Goal: Task Accomplishment & Management: Use online tool/utility

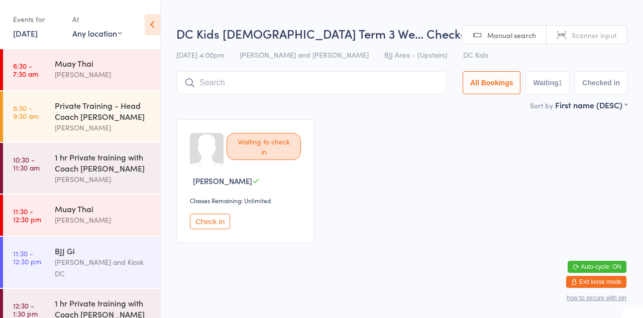
scroll to position [88, 0]
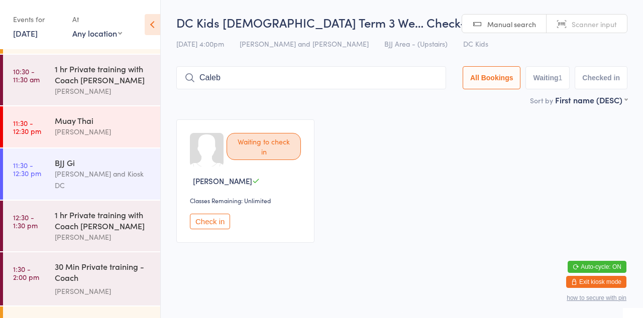
type input "Caleb"
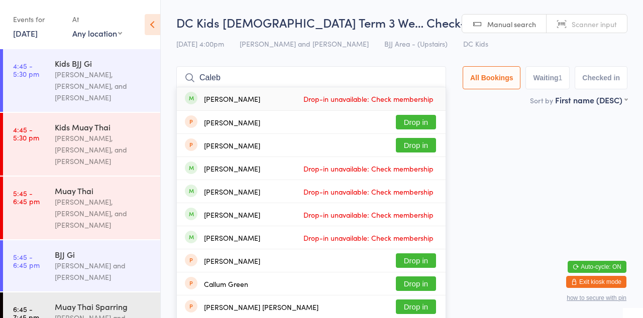
scroll to position [484, 0]
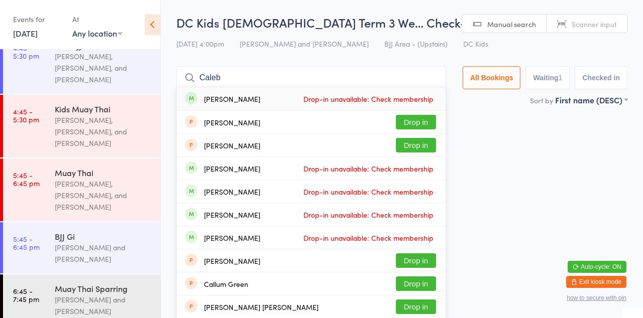
click at [51, 102] on link "4:45 - 5:30 pm Kids Muay Thai [PERSON_NAME], [PERSON_NAME], and [PERSON_NAME]" at bounding box center [81, 126] width 157 height 63
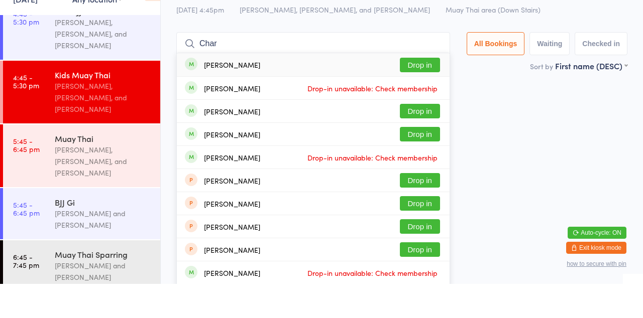
scroll to position [437, 0]
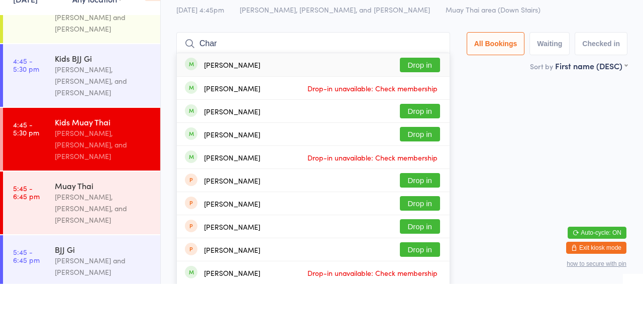
type input "Char"
click at [434, 170] on button "Drop in" at bounding box center [420, 168] width 40 height 15
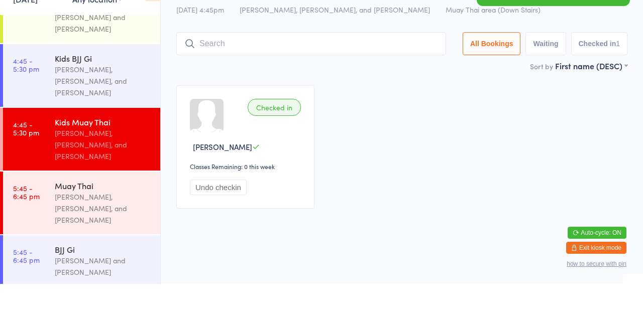
type input "C"
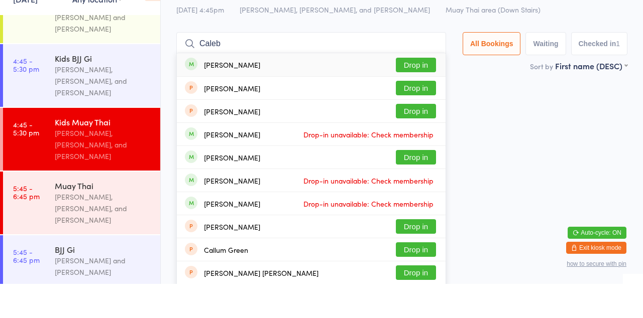
type input "Caleb"
click at [425, 101] on button "Drop in" at bounding box center [416, 99] width 40 height 15
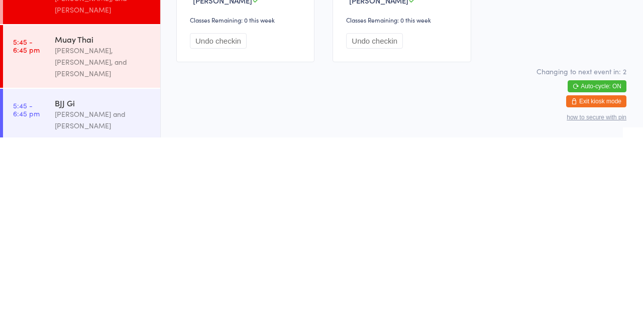
scroll to position [484, 0]
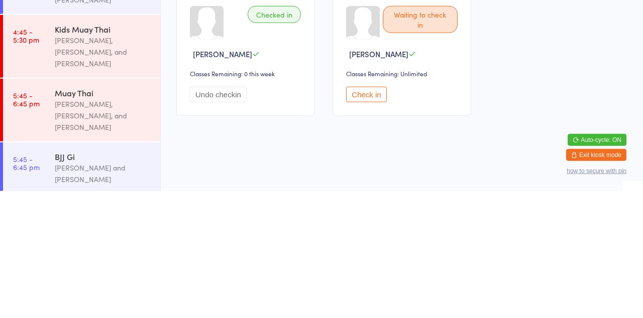
scroll to position [484, 0]
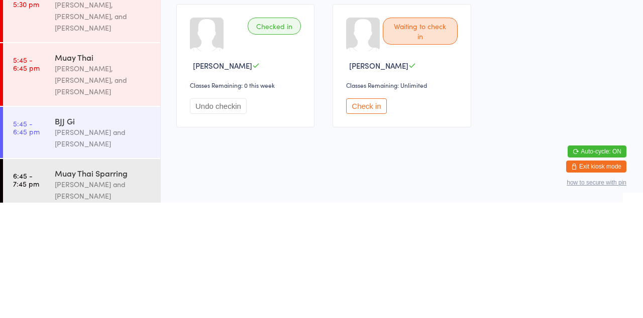
click at [120, 178] on div "[PERSON_NAME], [PERSON_NAME], and [PERSON_NAME]" at bounding box center [103, 195] width 97 height 35
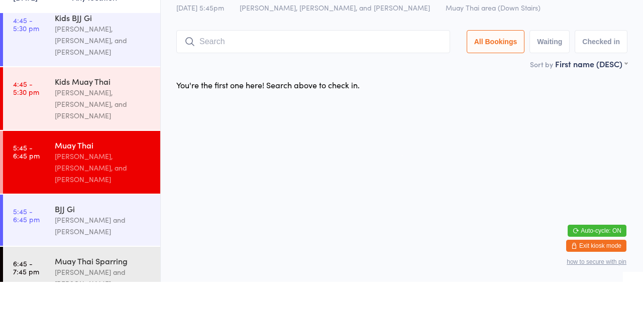
scroll to position [473, 0]
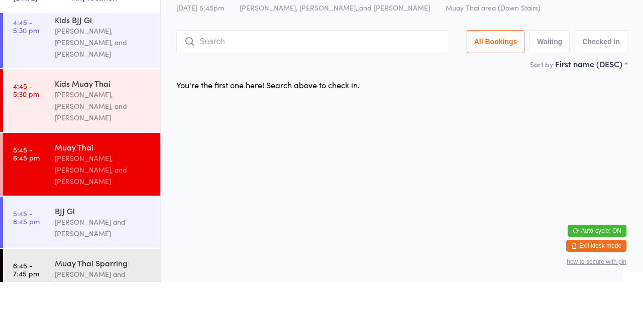
click at [42, 116] on link "4:45 - 5:30 pm Kids Muay Thai [PERSON_NAME], [PERSON_NAME], and [PERSON_NAME]" at bounding box center [81, 136] width 157 height 63
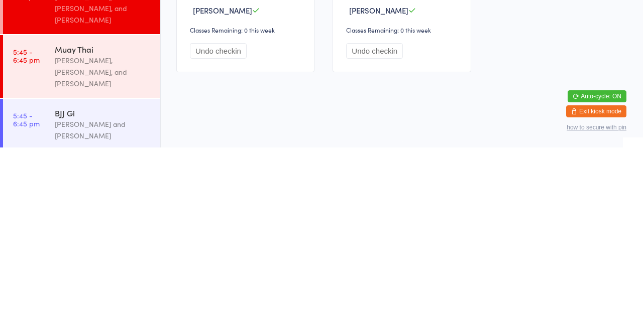
scroll to position [473, 0]
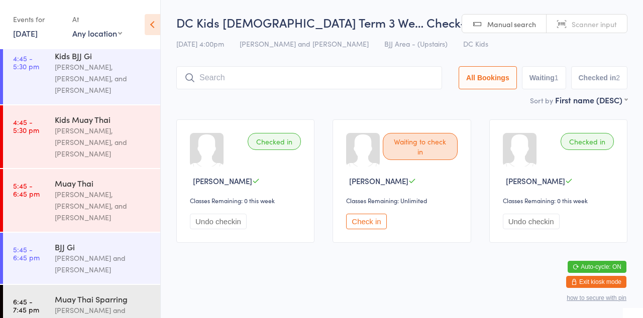
click at [279, 100] on div "Sort by First name (DESC) First name (ASC) First name (DESC) Last name (ASC) La…" at bounding box center [401, 99] width 451 height 11
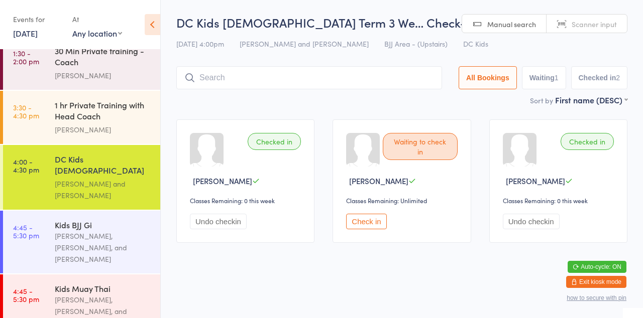
scroll to position [301, 0]
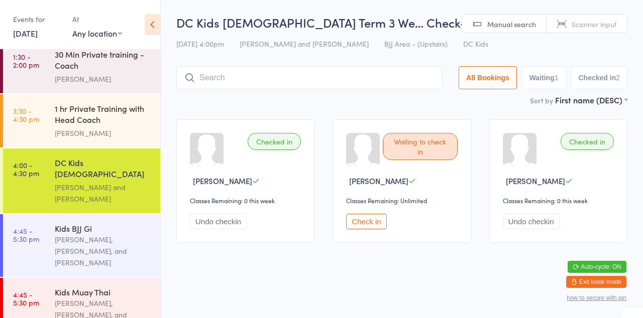
click at [88, 298] on div "[PERSON_NAME], [PERSON_NAME], and [PERSON_NAME]" at bounding box center [103, 315] width 97 height 35
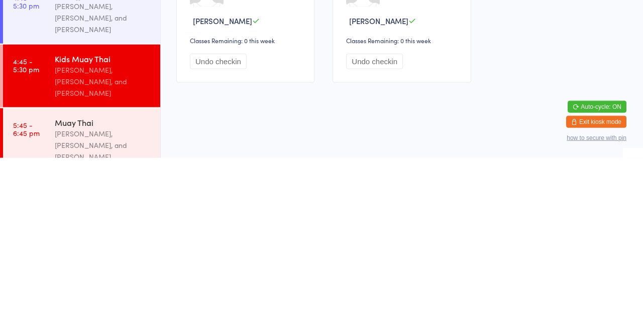
scroll to position [375, 0]
click at [91, 288] on div "[PERSON_NAME], [PERSON_NAME], and [PERSON_NAME]" at bounding box center [103, 305] width 97 height 35
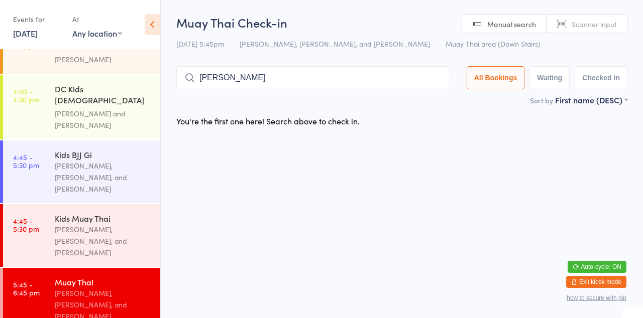
type input "[PERSON_NAME]"
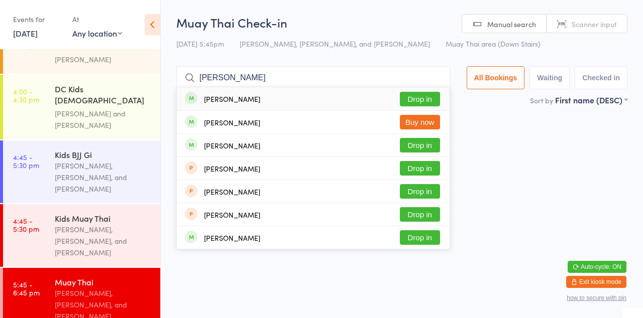
click at [426, 103] on button "Drop in" at bounding box center [420, 99] width 40 height 15
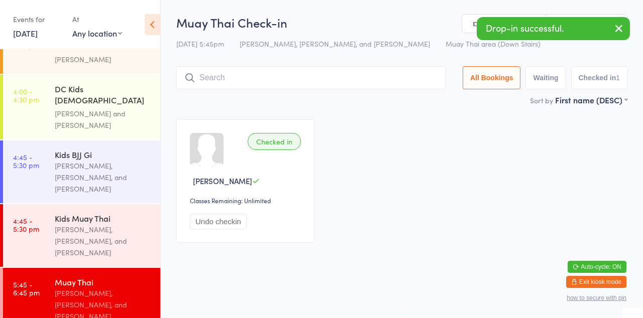
click at [406, 161] on div "Checked in [PERSON_NAME] Classes Remaining: Unlimited Undo checkin" at bounding box center [401, 181] width 469 height 142
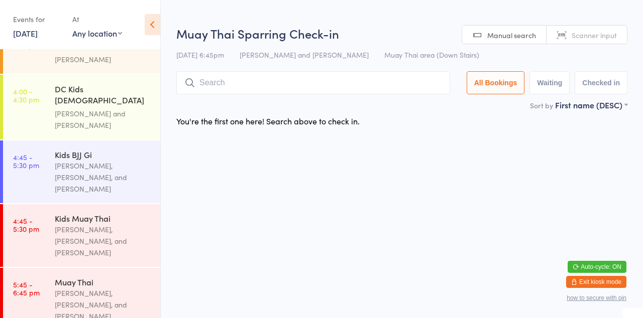
click at [233, 141] on html "You have now entered Kiosk Mode. Members will be able to check themselves in us…" at bounding box center [321, 159] width 643 height 318
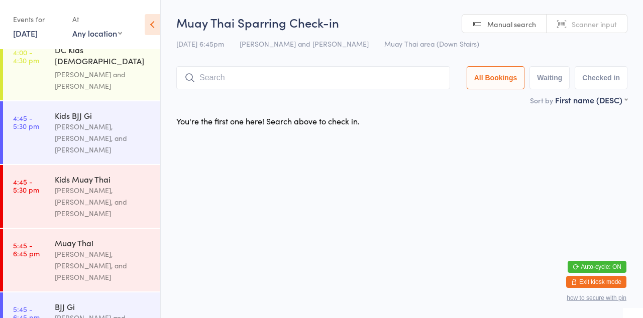
scroll to position [437, 0]
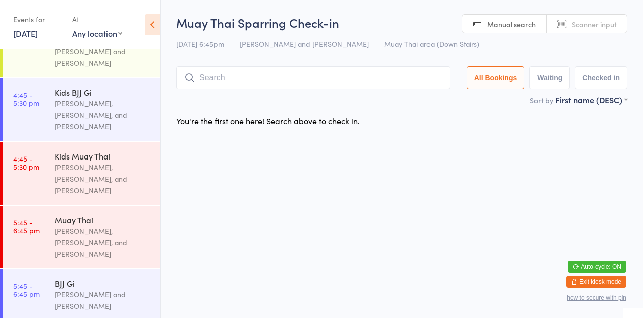
click at [119, 225] on div "[PERSON_NAME], [PERSON_NAME], and [PERSON_NAME]" at bounding box center [103, 242] width 97 height 35
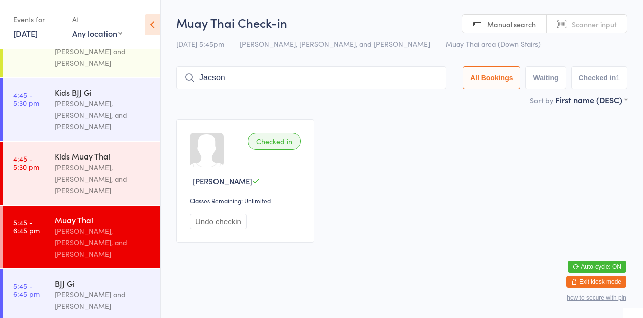
type input "Jacson"
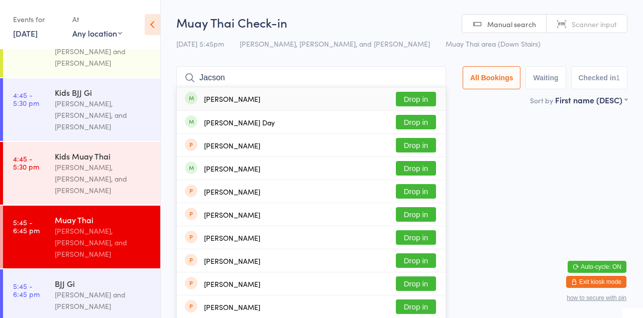
click at [415, 101] on button "Drop in" at bounding box center [416, 99] width 40 height 15
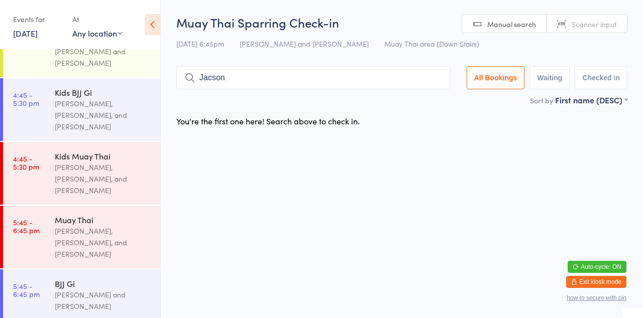
type input "Jacson"
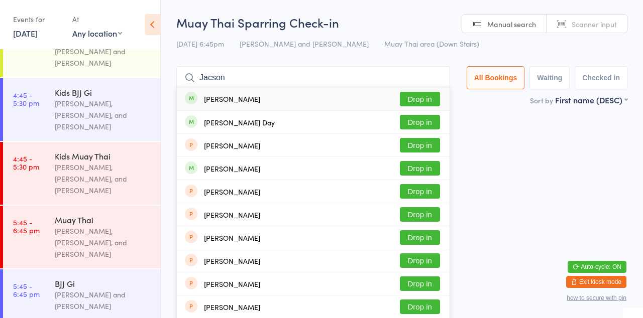
click at [423, 99] on button "Drop in" at bounding box center [420, 99] width 40 height 15
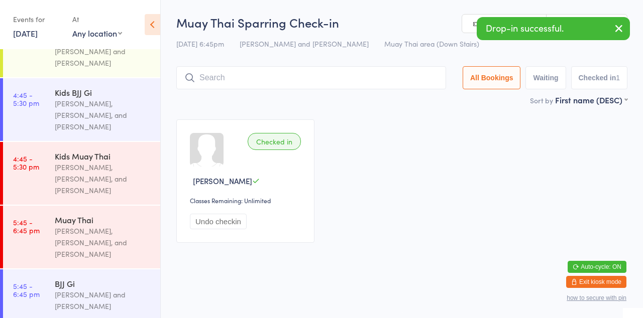
click at [79, 162] on div "[PERSON_NAME], [PERSON_NAME], and [PERSON_NAME]" at bounding box center [103, 179] width 97 height 35
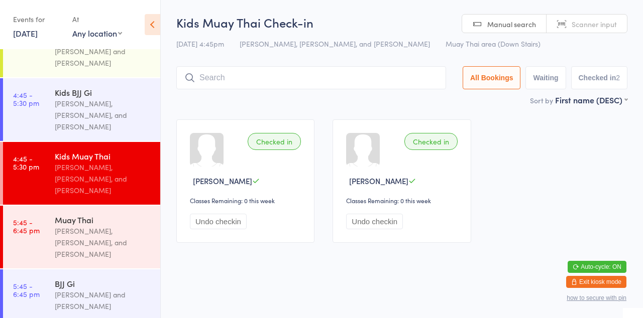
click at [505, 152] on div "Checked in [PERSON_NAME] Classes Remaining: 0 this week Undo checkin Checked in…" at bounding box center [401, 181] width 469 height 142
click at [216, 78] on input "search" at bounding box center [311, 77] width 270 height 23
type input "[PERSON_NAME]"
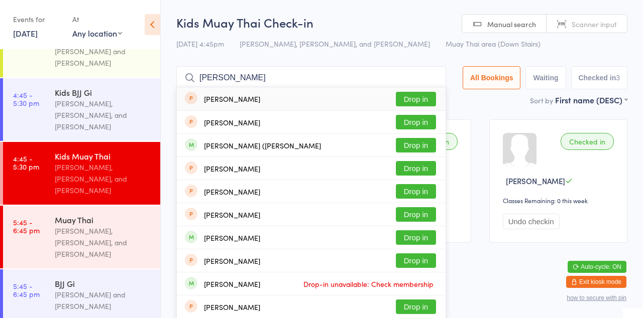
type input "[PERSON_NAME]"
click at [432, 144] on button "Drop in" at bounding box center [416, 145] width 40 height 15
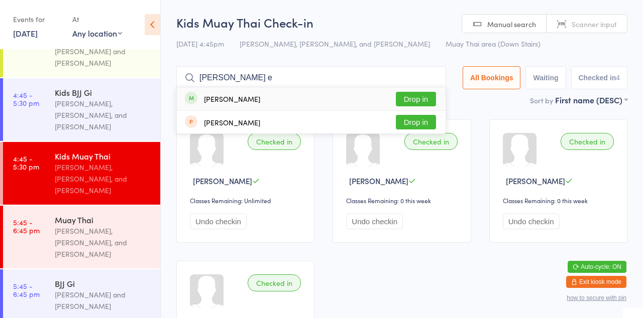
type input "[PERSON_NAME] e"
click at [415, 100] on button "Drop in" at bounding box center [416, 99] width 40 height 15
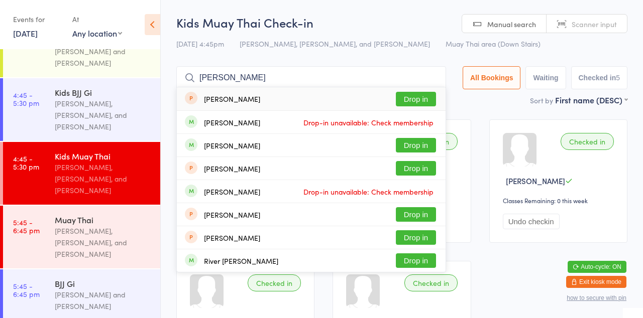
type input "[PERSON_NAME]"
click at [421, 149] on button "Drop in" at bounding box center [416, 145] width 40 height 15
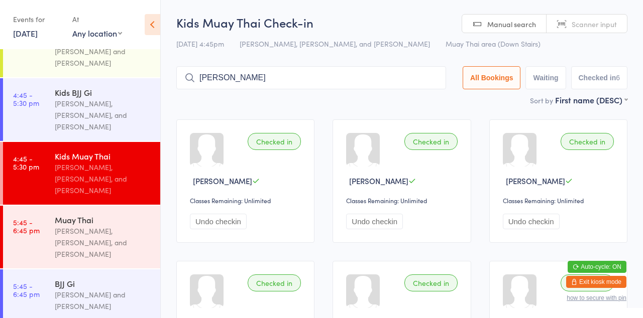
type input "[PERSON_NAME]"
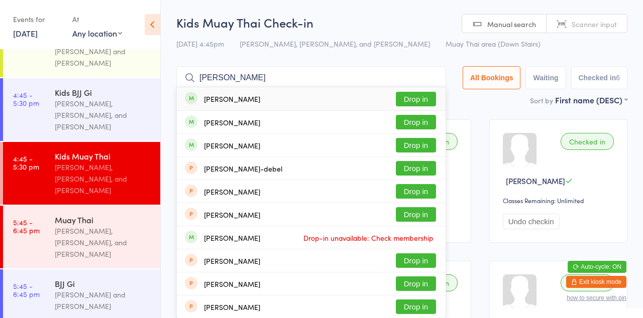
click at [424, 102] on button "Drop in" at bounding box center [416, 99] width 40 height 15
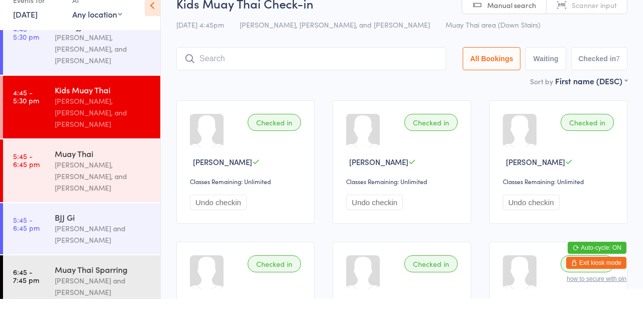
scroll to position [437, 0]
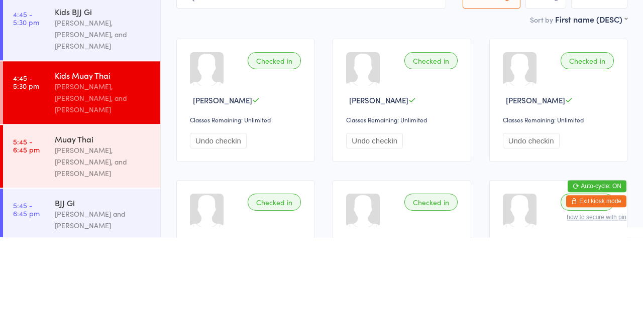
click at [103, 225] on div "[PERSON_NAME], [PERSON_NAME], and [PERSON_NAME]" at bounding box center [103, 242] width 97 height 35
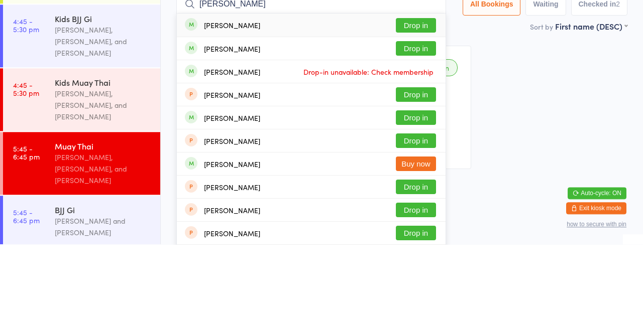
type input "[PERSON_NAME]"
click at [424, 126] on button "Drop in" at bounding box center [416, 122] width 40 height 15
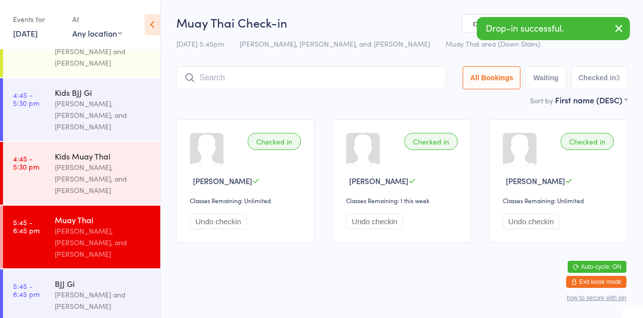
click at [108, 162] on div "[PERSON_NAME], [PERSON_NAME], and [PERSON_NAME]" at bounding box center [103, 179] width 97 height 35
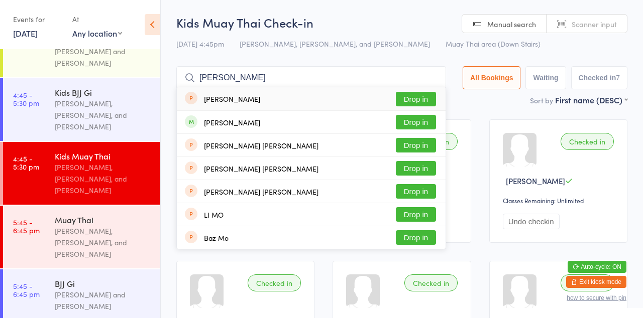
type input "[PERSON_NAME]"
click at [418, 103] on button "Drop in" at bounding box center [416, 99] width 40 height 15
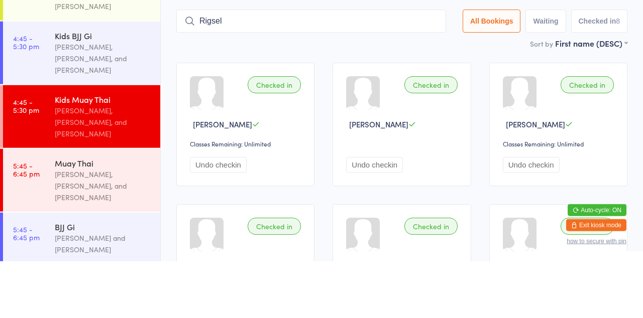
type input "Rigsel"
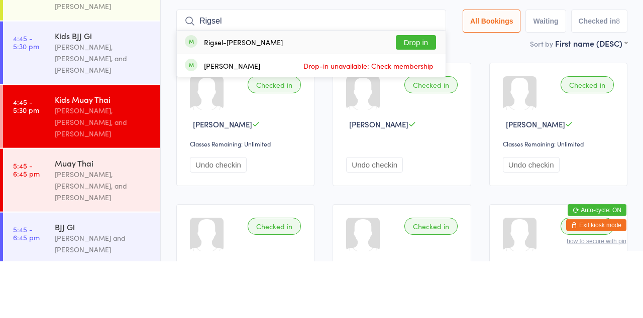
click at [428, 102] on button "Drop in" at bounding box center [416, 99] width 40 height 15
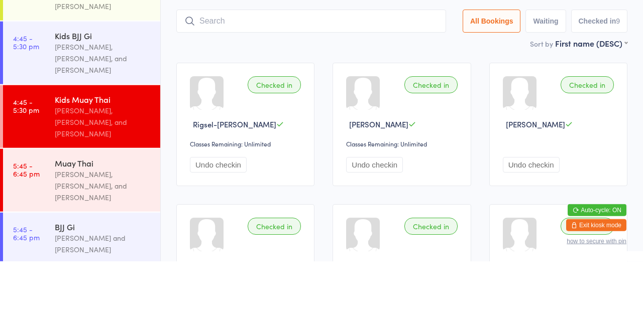
click at [57, 162] on div "[PERSON_NAME], [PERSON_NAME], and [PERSON_NAME]" at bounding box center [103, 179] width 97 height 35
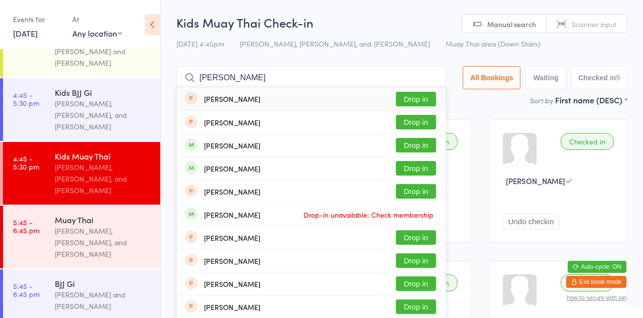
type input "[PERSON_NAME]"
click at [425, 147] on button "Drop in" at bounding box center [416, 145] width 40 height 15
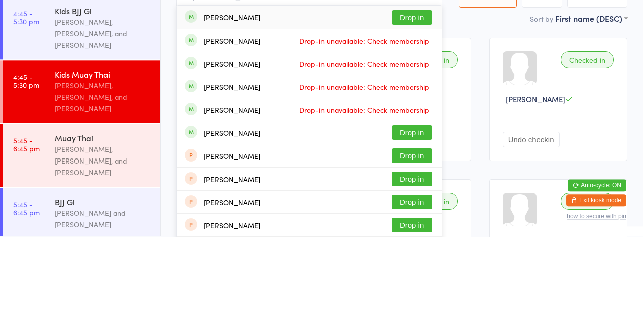
type input "[PERSON_NAME]"
click at [420, 218] on button "Drop in" at bounding box center [412, 214] width 40 height 15
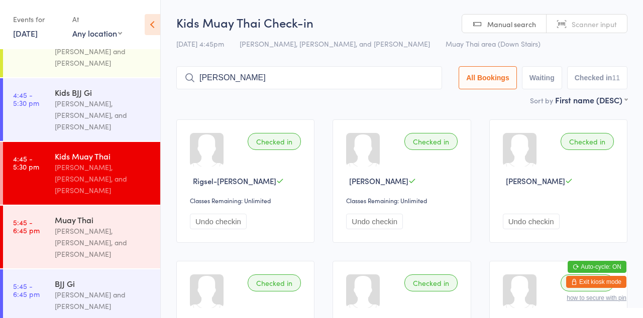
type input "[PERSON_NAME]"
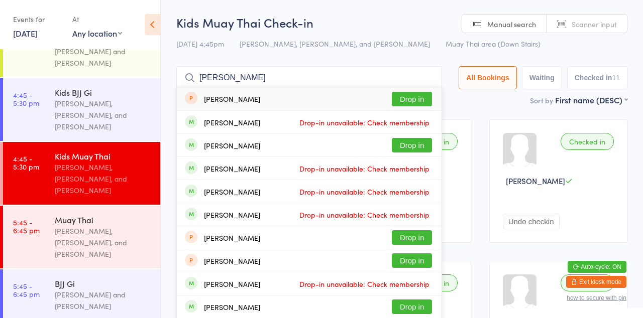
click at [422, 149] on button "Drop in" at bounding box center [412, 145] width 40 height 15
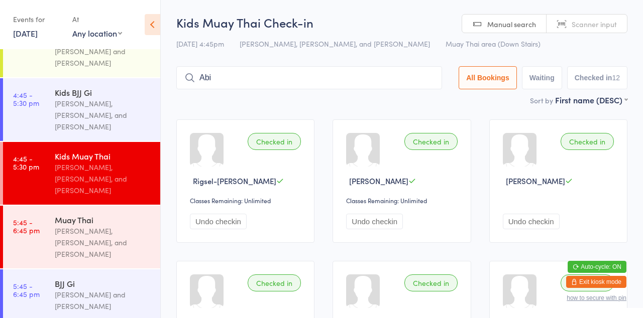
type input "Abi"
click at [421, 102] on button "Drop in" at bounding box center [412, 99] width 40 height 15
type input "A"
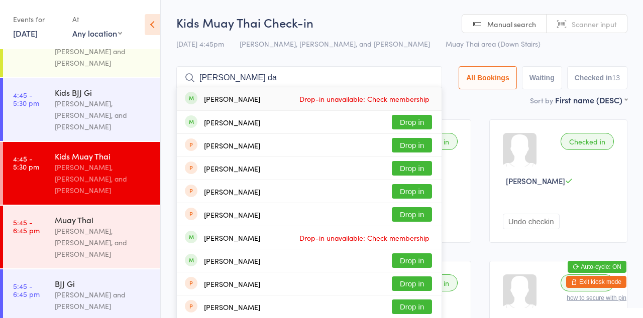
type input "[PERSON_NAME] da"
click at [390, 105] on span "Drop-in unavailable: Check membership" at bounding box center [364, 98] width 135 height 15
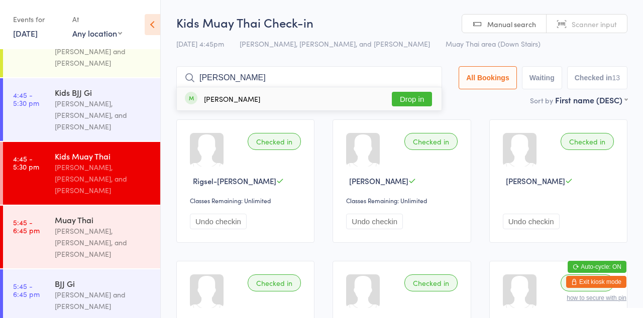
type input "[PERSON_NAME]"
click at [426, 102] on button "Drop in" at bounding box center [412, 99] width 40 height 15
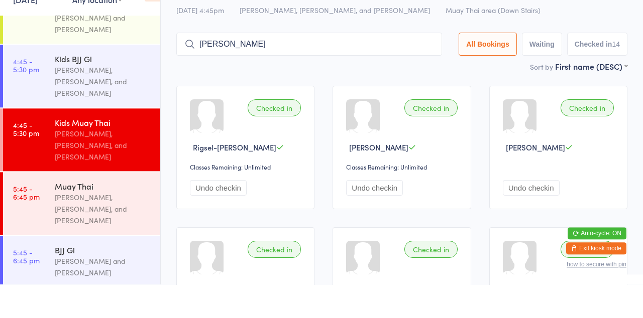
click at [268, 87] on input "[PERSON_NAME]" at bounding box center [309, 77] width 266 height 23
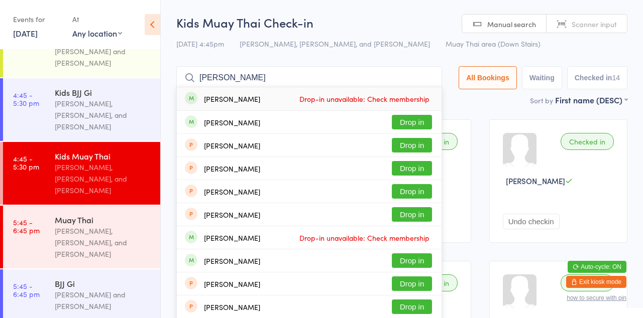
type input "[PERSON_NAME]"
click at [416, 135] on div "[PERSON_NAME] Drop in" at bounding box center [309, 145] width 265 height 23
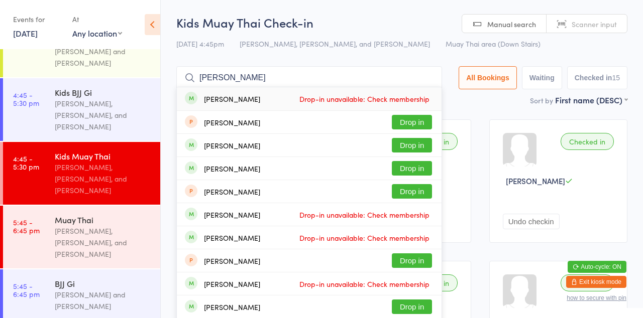
type input "[PERSON_NAME]"
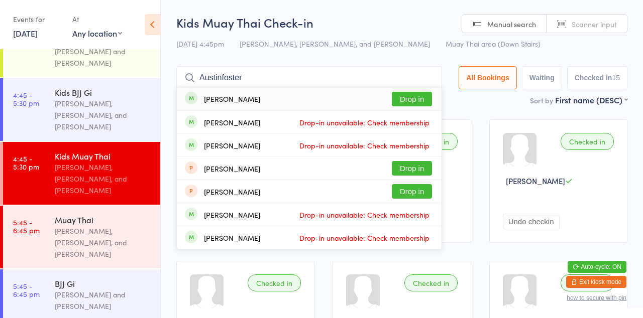
type input "Austinfoster"
click at [424, 102] on button "Drop in" at bounding box center [412, 99] width 40 height 15
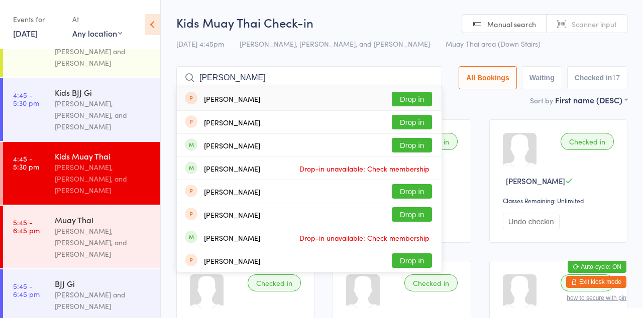
type input "[PERSON_NAME]"
click at [423, 100] on button "Drop in" at bounding box center [412, 99] width 40 height 15
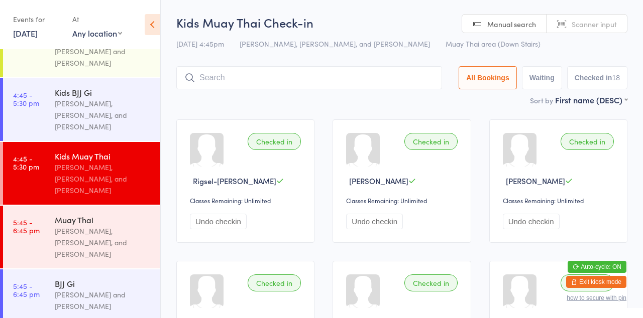
click at [342, 124] on div "Checked in [PERSON_NAME] Classes Remaining: Unlimited Undo checkin" at bounding box center [401, 181] width 138 height 124
click at [101, 225] on div "[PERSON_NAME], [PERSON_NAME], and [PERSON_NAME]" at bounding box center [103, 242] width 97 height 35
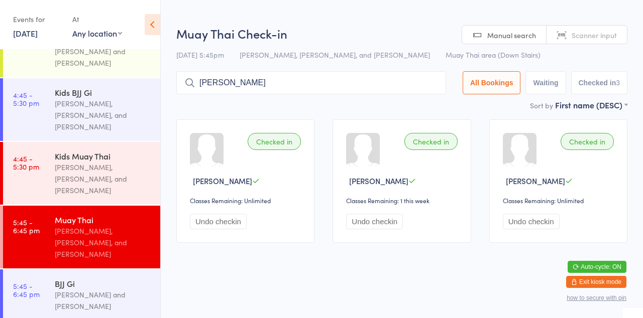
type input "[PERSON_NAME]"
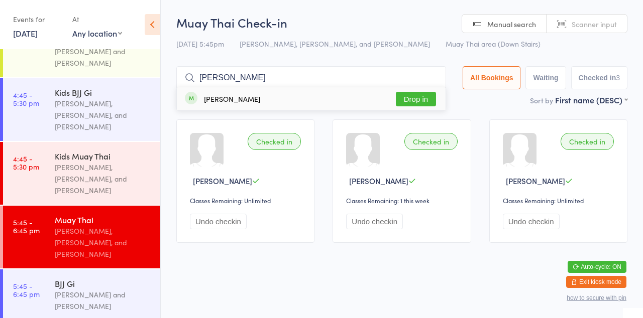
click at [419, 99] on button "Drop in" at bounding box center [416, 99] width 40 height 15
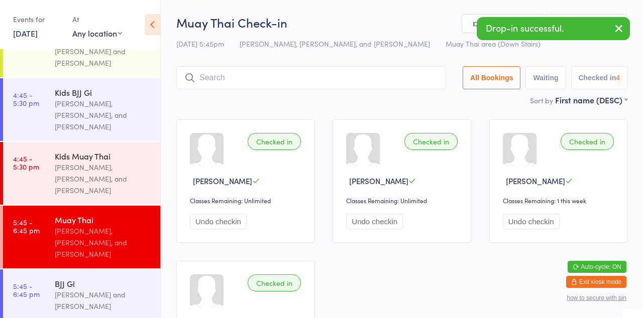
click at [482, 117] on div "Checked in [PERSON_NAME] Classes Remaining: Unlimited Undo checkin Checked in […" at bounding box center [401, 251] width 469 height 283
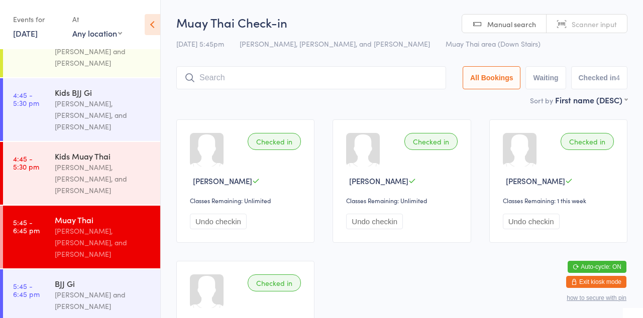
click at [378, 98] on div "Sort by First name (DESC) First name (ASC) First name (DESC) Last name (ASC) La…" at bounding box center [401, 99] width 451 height 11
click at [387, 82] on input "search" at bounding box center [311, 77] width 270 height 23
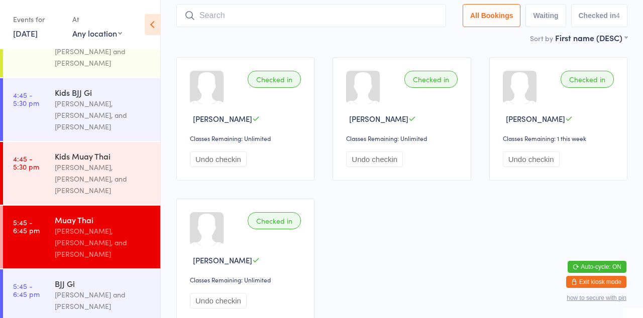
scroll to position [66, 0]
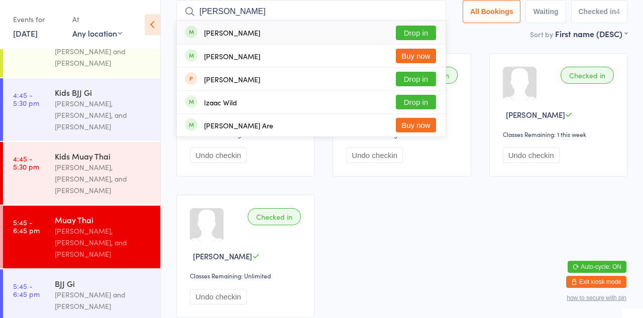
type input "[PERSON_NAME]"
click at [426, 35] on button "Drop in" at bounding box center [416, 33] width 40 height 15
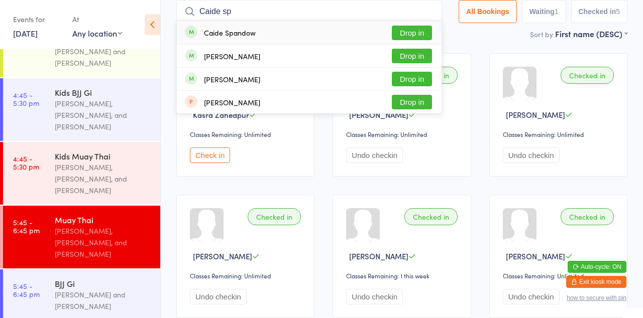
type input "Caide sp"
click at [411, 34] on button "Drop in" at bounding box center [412, 33] width 40 height 15
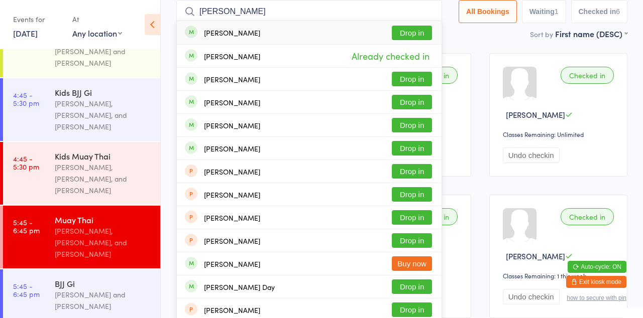
type input "[PERSON_NAME]"
click at [424, 126] on button "Drop in" at bounding box center [412, 125] width 40 height 15
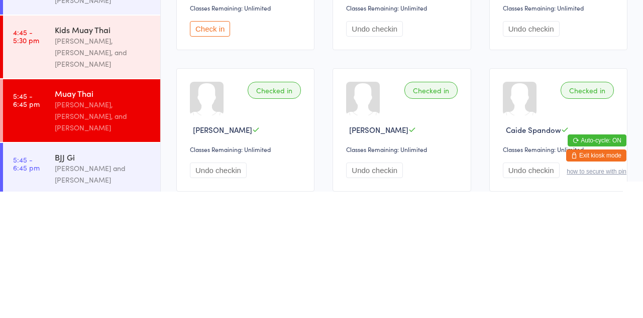
scroll to position [0, 0]
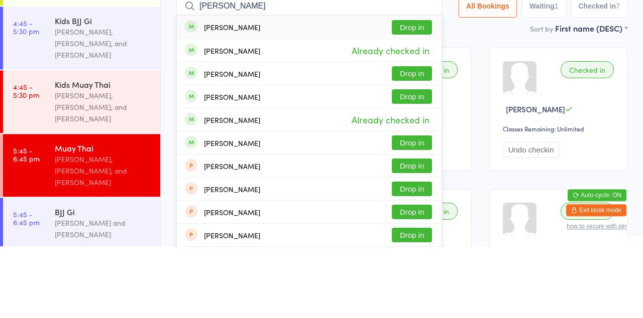
type input "[PERSON_NAME]"
click at [408, 217] on button "Drop in" at bounding box center [412, 214] width 40 height 15
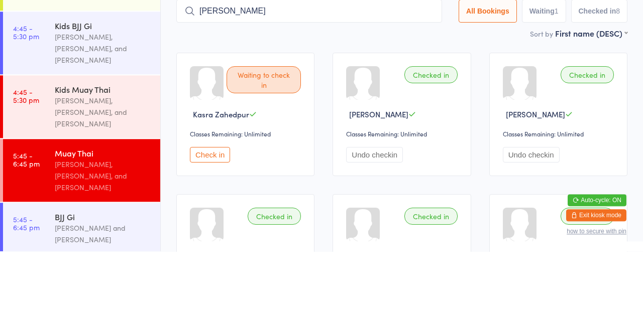
type input "[PERSON_NAME]"
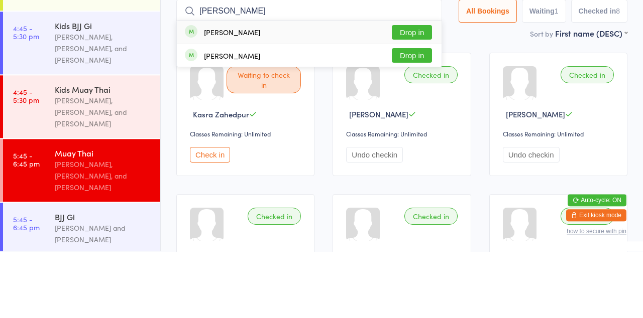
click at [423, 101] on button "Drop in" at bounding box center [412, 99] width 40 height 15
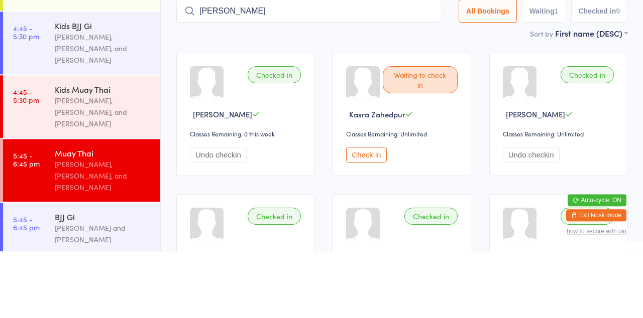
type input "[PERSON_NAME]"
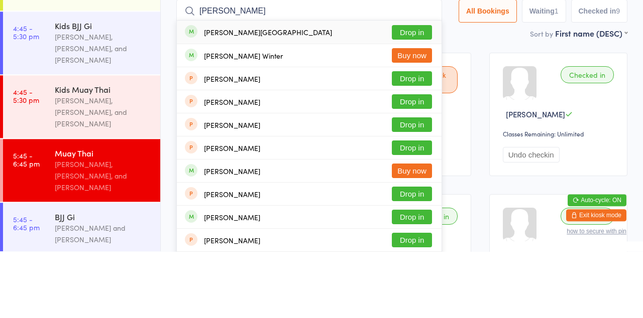
click at [427, 100] on button "Drop in" at bounding box center [412, 99] width 40 height 15
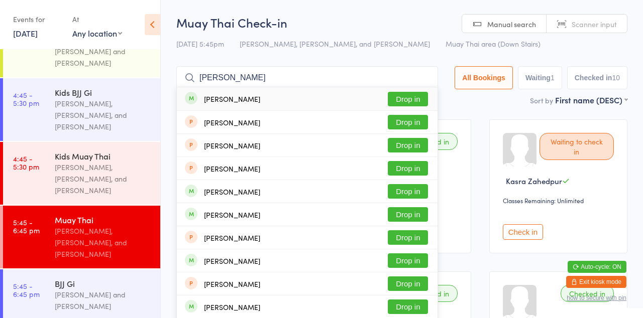
type input "[PERSON_NAME]"
click at [418, 106] on button "Drop in" at bounding box center [408, 99] width 40 height 15
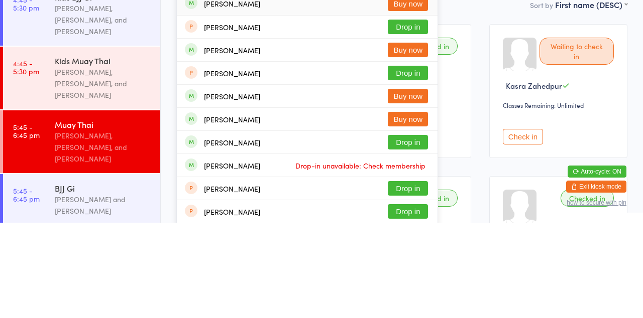
type input "[PERSON_NAME]"
click at [401, 239] on button "Drop in" at bounding box center [408, 237] width 40 height 15
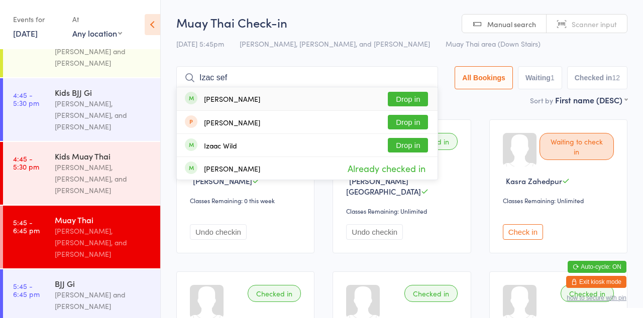
type input "Izac sef"
click at [411, 101] on button "Drop in" at bounding box center [408, 99] width 40 height 15
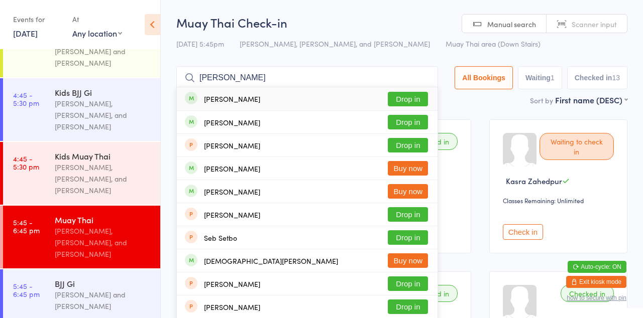
type input "[PERSON_NAME]"
click at [419, 103] on button "Drop in" at bounding box center [408, 99] width 40 height 15
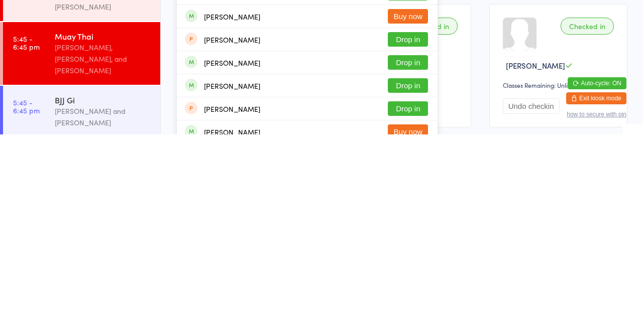
type input "[PERSON_NAME]"
click at [403, 269] on div "[PERSON_NAME] Drop in" at bounding box center [307, 269] width 261 height 23
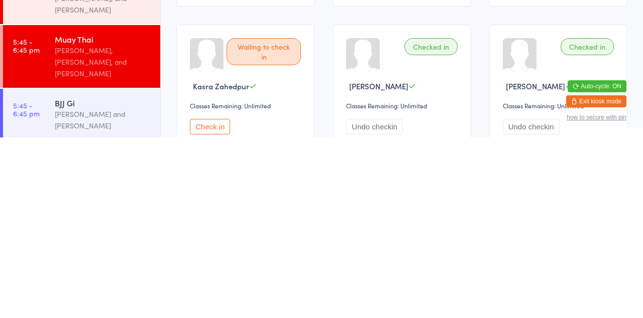
scroll to position [66, 0]
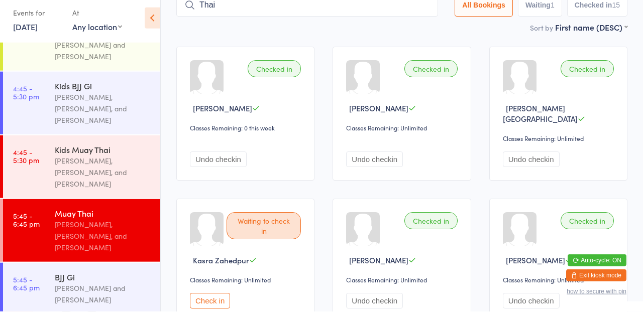
type input "Thai"
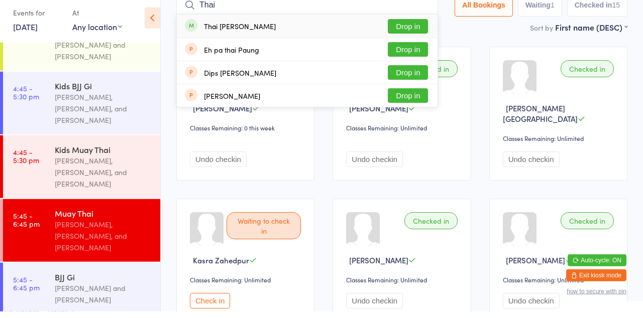
click at [405, 35] on button "Drop in" at bounding box center [408, 33] width 40 height 15
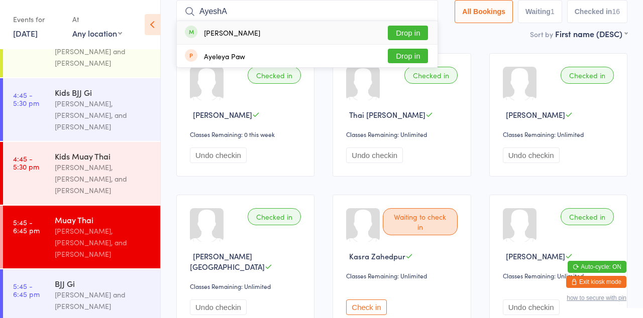
type input "AyeshA"
click at [216, 37] on div "[PERSON_NAME]" at bounding box center [232, 33] width 56 height 8
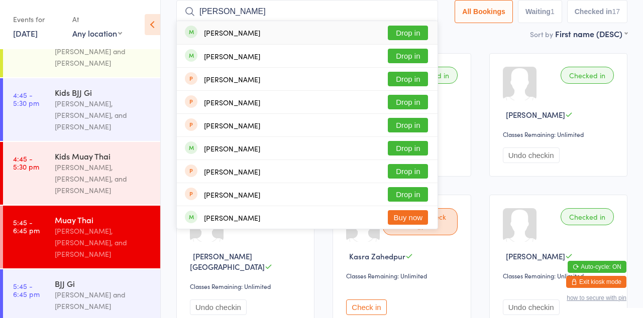
type input "[PERSON_NAME]"
click at [417, 58] on button "Drop in" at bounding box center [408, 56] width 40 height 15
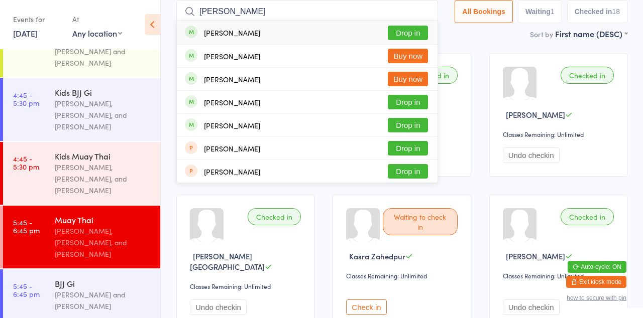
type input "[PERSON_NAME]"
click at [401, 46] on div "[PERSON_NAME] Buy now" at bounding box center [307, 56] width 261 height 23
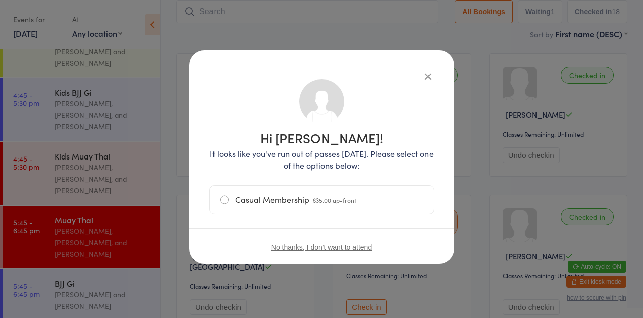
click at [422, 78] on icon "button" at bounding box center [427, 76] width 11 height 11
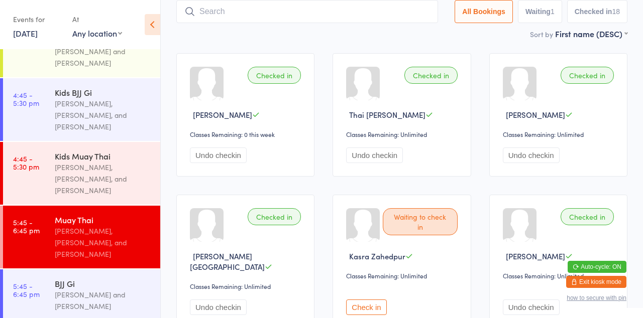
click at [281, 15] on input "search" at bounding box center [307, 11] width 262 height 23
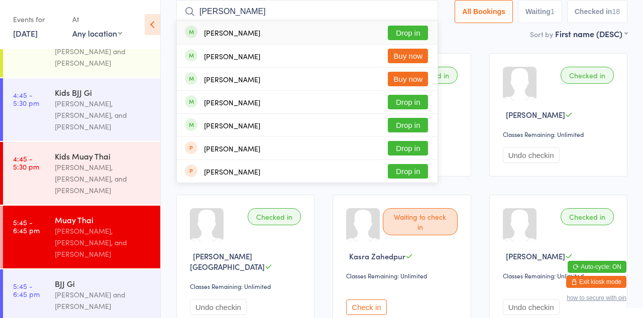
type input "[PERSON_NAME]"
click at [405, 36] on button "Drop in" at bounding box center [408, 33] width 40 height 15
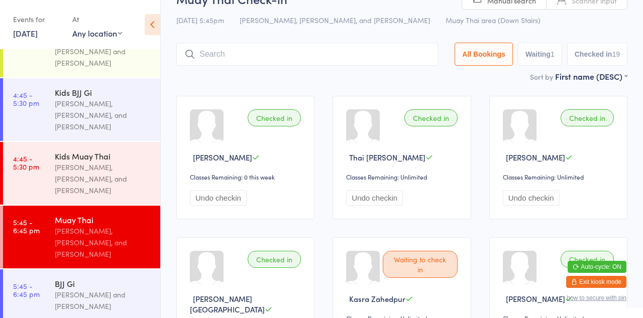
scroll to position [0, 0]
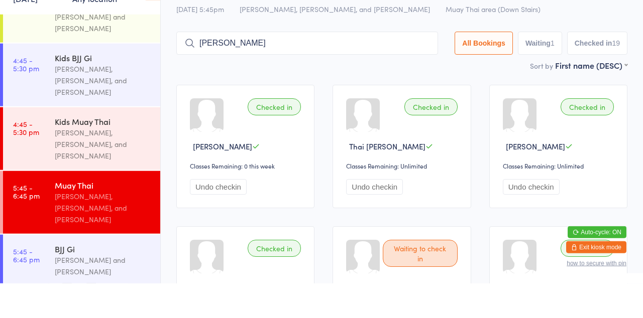
type input "[PERSON_NAME]"
click at [419, 102] on button "Drop in" at bounding box center [408, 99] width 40 height 15
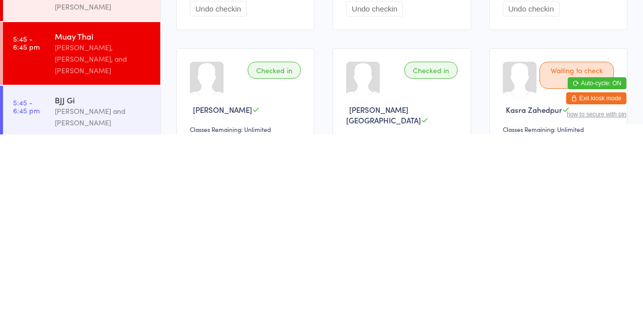
scroll to position [31, 0]
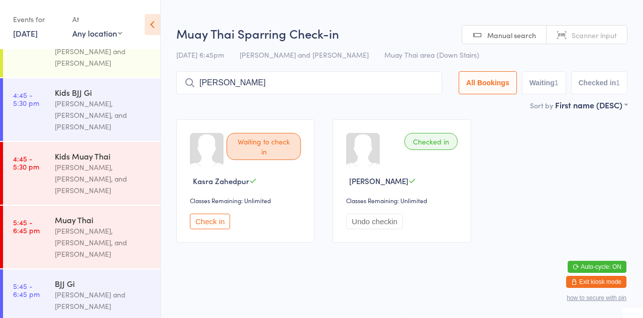
type input "[PERSON_NAME]"
click at [418, 107] on button "Drop in" at bounding box center [412, 104] width 40 height 15
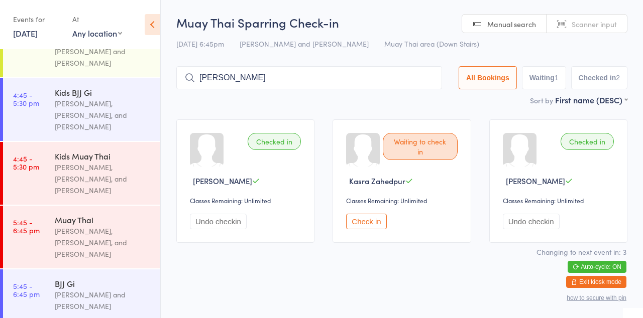
type input "[PERSON_NAME]"
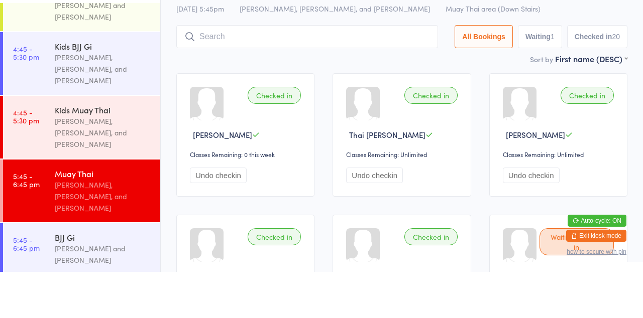
click at [332, 83] on input "search" at bounding box center [307, 82] width 262 height 23
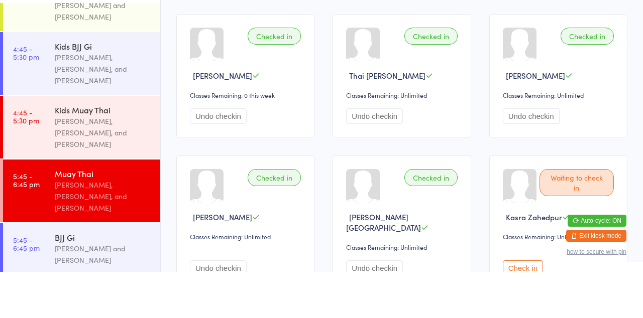
scroll to position [66, 0]
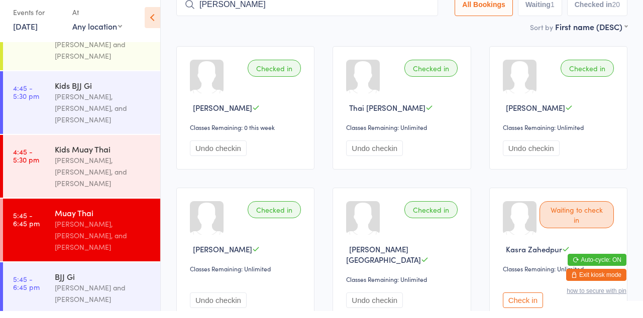
type input "[PERSON_NAME]"
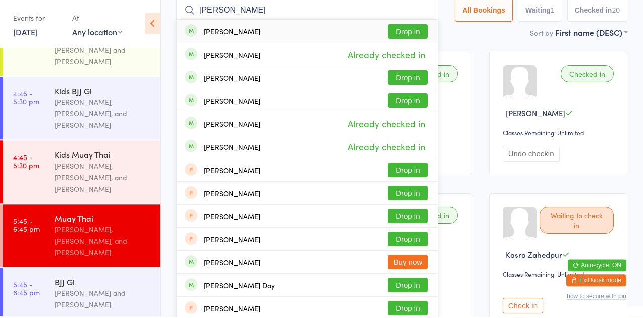
click at [420, 103] on button "Drop in" at bounding box center [408, 102] width 40 height 15
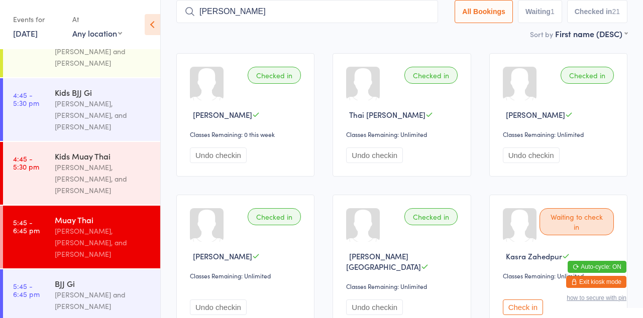
type input "[PERSON_NAME]"
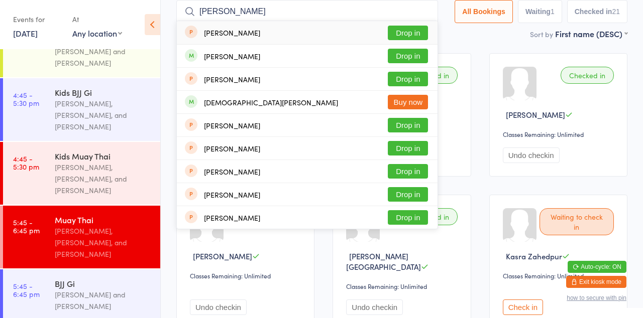
click at [414, 60] on button "Drop in" at bounding box center [408, 56] width 40 height 15
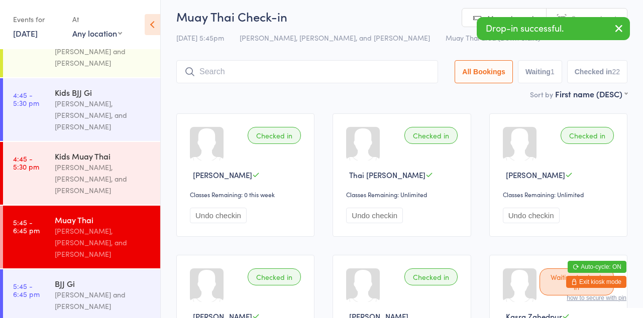
scroll to position [0, 0]
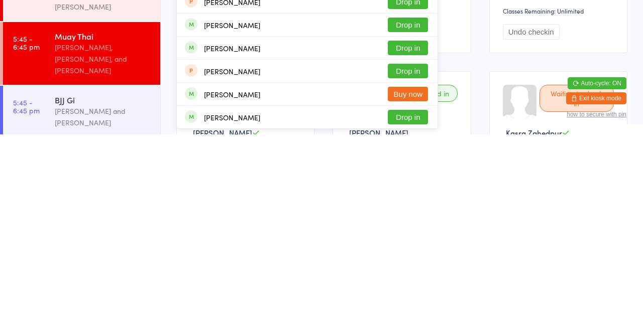
type input "[PERSON_NAME]"
click at [421, 303] on button "Drop in" at bounding box center [408, 301] width 40 height 15
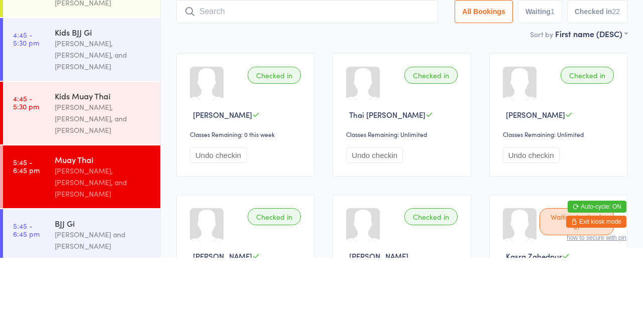
scroll to position [6, 0]
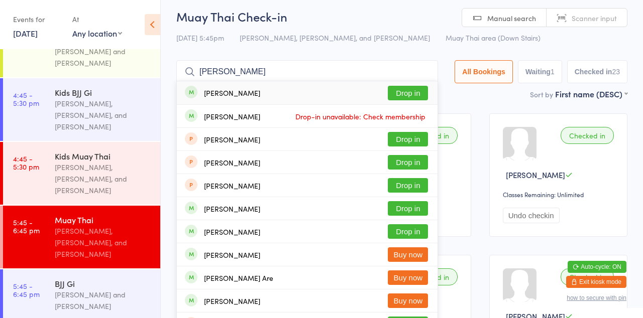
type input "[PERSON_NAME]"
click at [415, 95] on button "Drop in" at bounding box center [408, 93] width 40 height 15
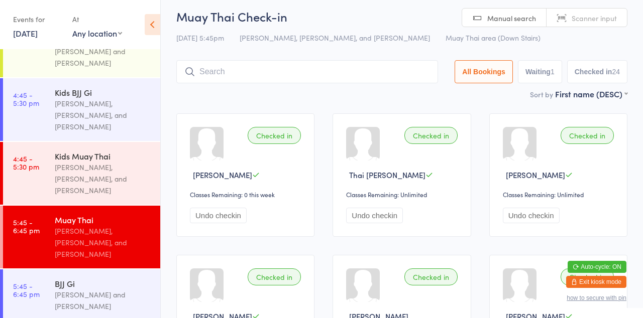
click at [250, 74] on input "search" at bounding box center [307, 71] width 262 height 23
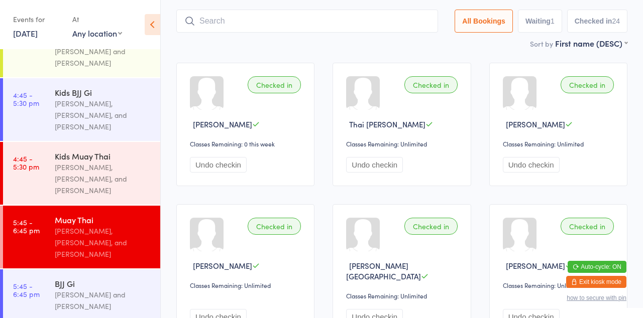
scroll to position [66, 0]
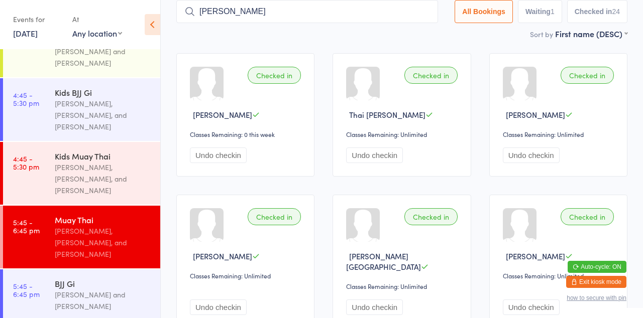
type input "[PERSON_NAME]"
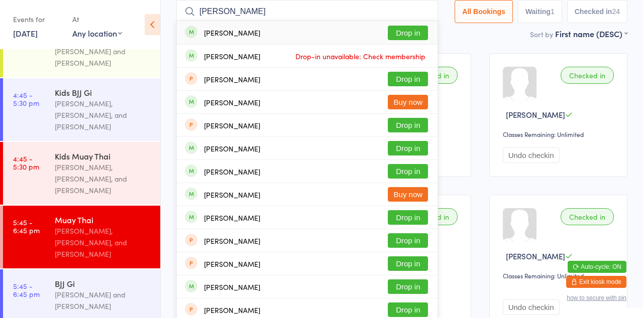
click at [412, 37] on button "Drop in" at bounding box center [408, 33] width 40 height 15
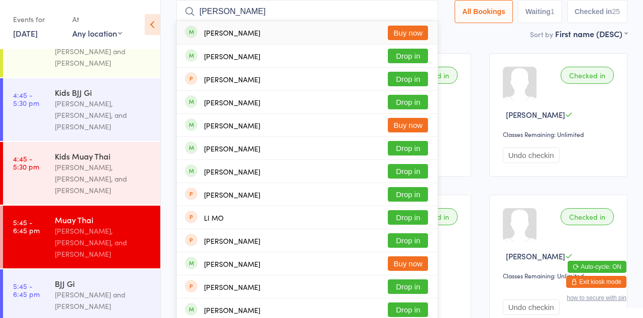
type input "[PERSON_NAME]"
click at [416, 151] on button "Drop in" at bounding box center [408, 148] width 40 height 15
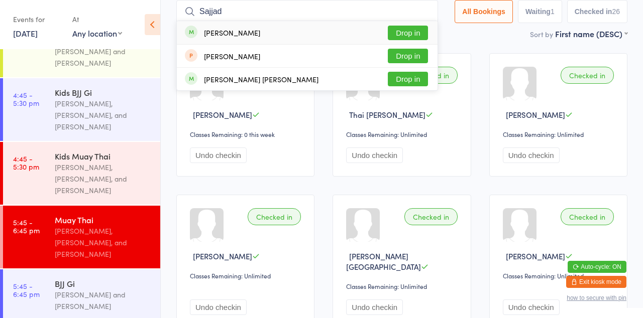
type input "Sajjad"
click at [421, 36] on button "Drop in" at bounding box center [408, 33] width 40 height 15
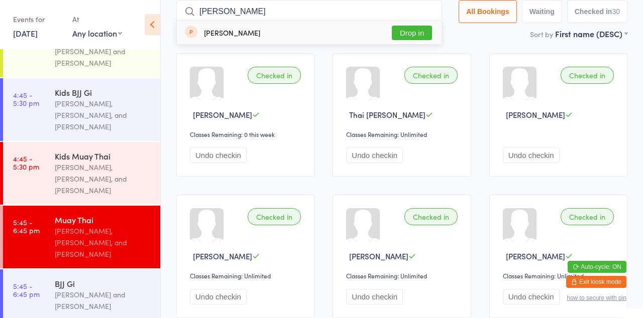
type input "[PERSON_NAME]"
click at [428, 32] on button "Drop in" at bounding box center [412, 33] width 40 height 15
